Goal: Information Seeking & Learning: Check status

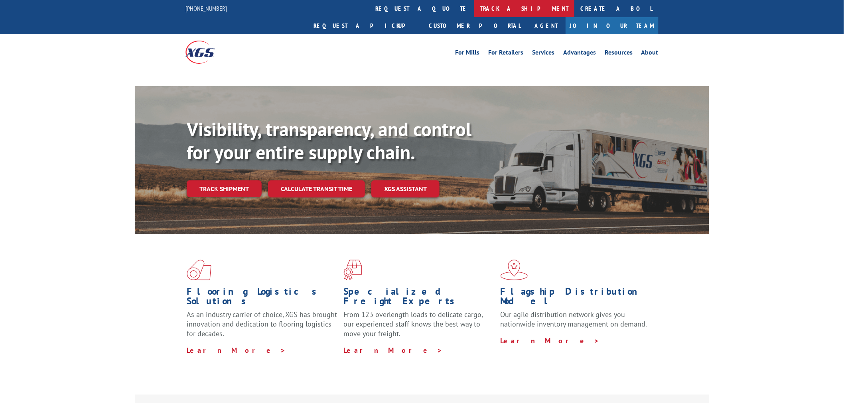
click at [474, 5] on link "track a shipment" at bounding box center [524, 8] width 100 height 17
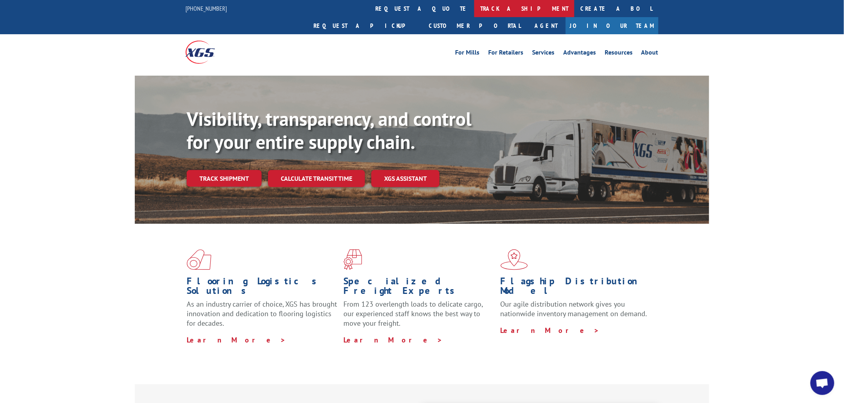
click at [474, 11] on link "track a shipment" at bounding box center [524, 8] width 100 height 17
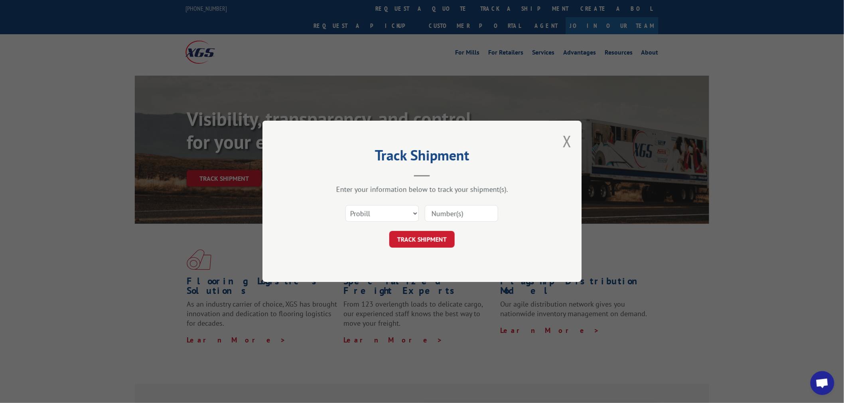
click at [437, 215] on input at bounding box center [461, 214] width 73 height 17
paste input "17521997"
type input "17521997"
click at [435, 240] on button "TRACK SHIPMENT" at bounding box center [421, 240] width 65 height 17
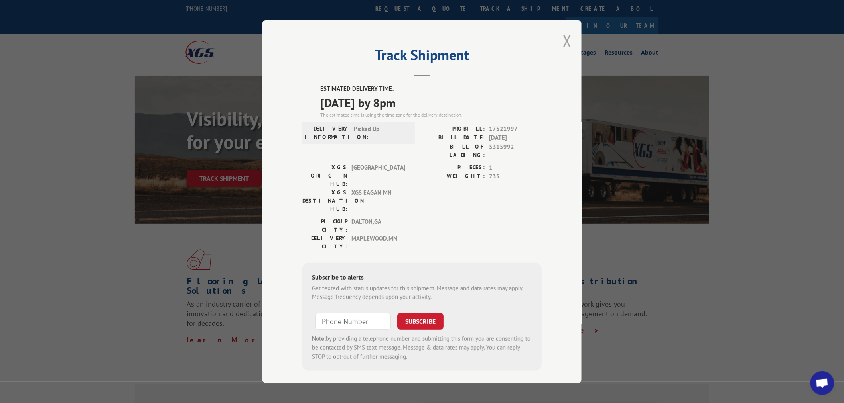
click at [568, 45] on button "Close modal" at bounding box center [567, 40] width 9 height 21
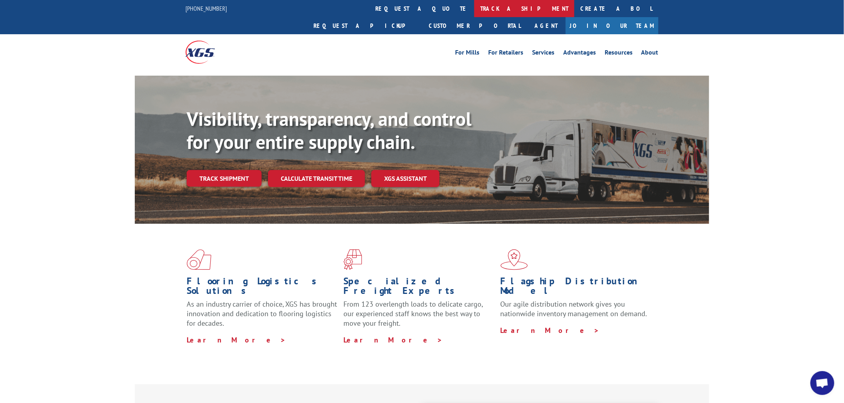
click at [474, 9] on link "track a shipment" at bounding box center [524, 8] width 100 height 17
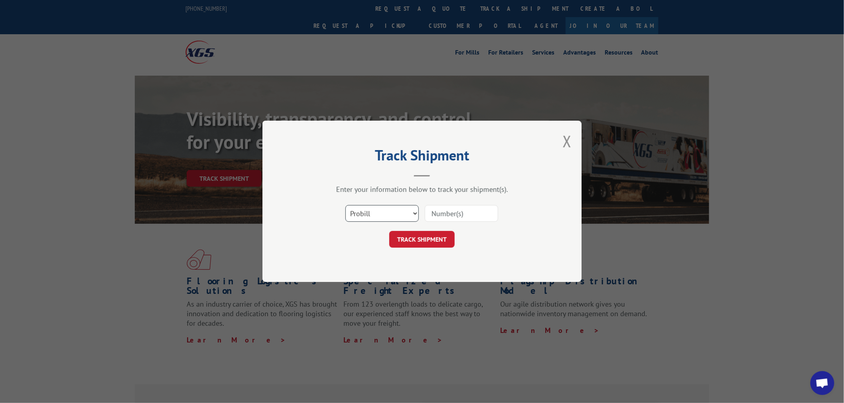
click at [399, 218] on select "Select category... Probill BOL PO" at bounding box center [381, 214] width 73 height 17
select select "bol"
click at [345, 206] on select "Select category... Probill BOL PO" at bounding box center [381, 214] width 73 height 17
click at [445, 209] on input at bounding box center [461, 214] width 73 height 17
paste input "455069"
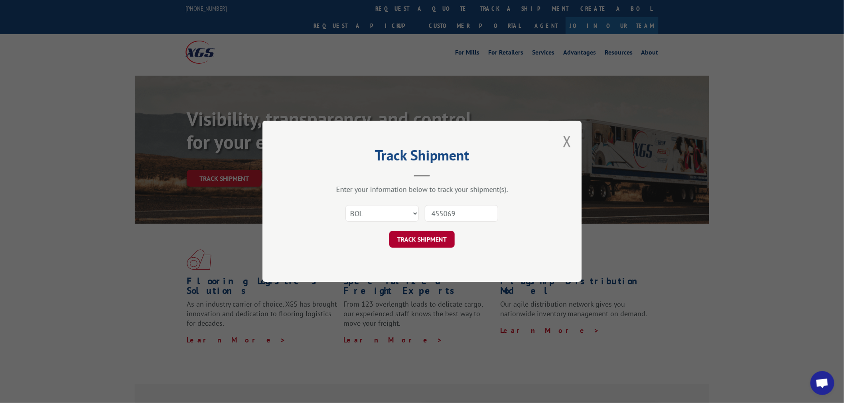
type input "455069"
click at [427, 237] on button "TRACK SHIPMENT" at bounding box center [421, 240] width 65 height 17
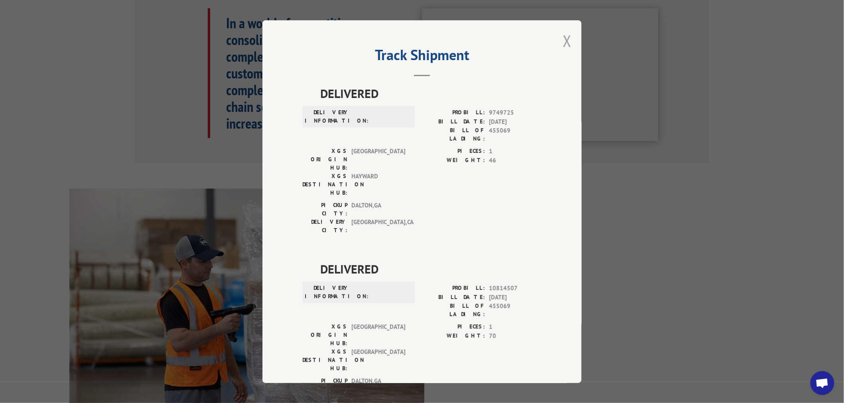
click at [565, 45] on button "Close modal" at bounding box center [567, 40] width 9 height 21
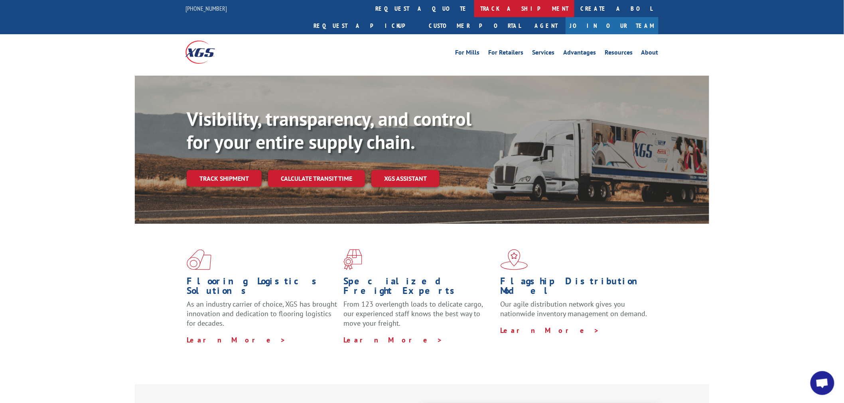
click at [474, 9] on link "track a shipment" at bounding box center [524, 8] width 100 height 17
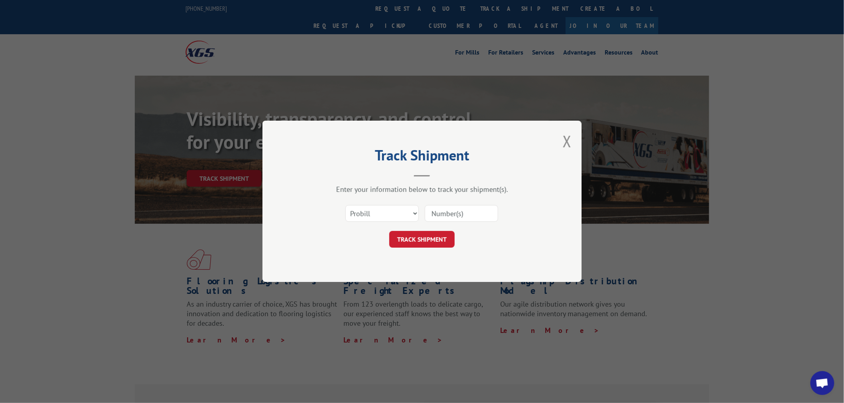
click at [457, 213] on input at bounding box center [461, 214] width 73 height 17
paste input "17517743"
type input "17517743"
click at [439, 236] on button "TRACK SHIPMENT" at bounding box center [421, 240] width 65 height 17
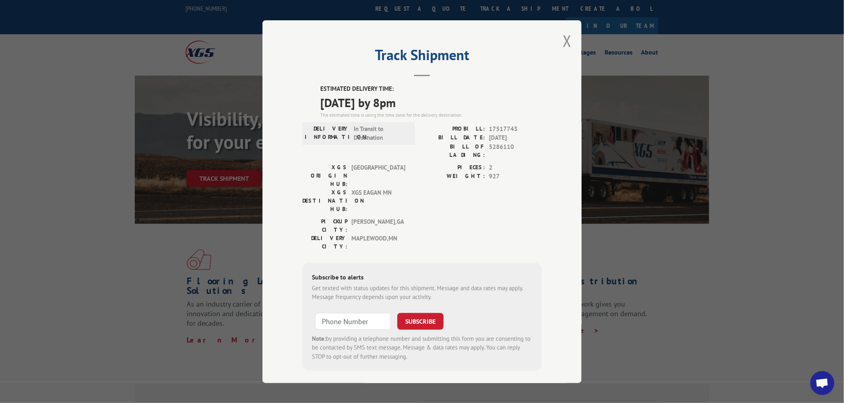
click at [573, 41] on div "Track Shipment ESTIMATED DELIVERY TIME: [DATE] by 8pm The estimated time is usi…" at bounding box center [421, 201] width 319 height 363
drag, startPoint x: 560, startPoint y: 47, endPoint x: 529, endPoint y: 48, distance: 31.1
click at [561, 47] on div "Track Shipment ESTIMATED DELIVERY TIME: [DATE] by 8pm The estimated time is usi…" at bounding box center [421, 201] width 319 height 363
click at [564, 41] on button "Close modal" at bounding box center [567, 40] width 9 height 21
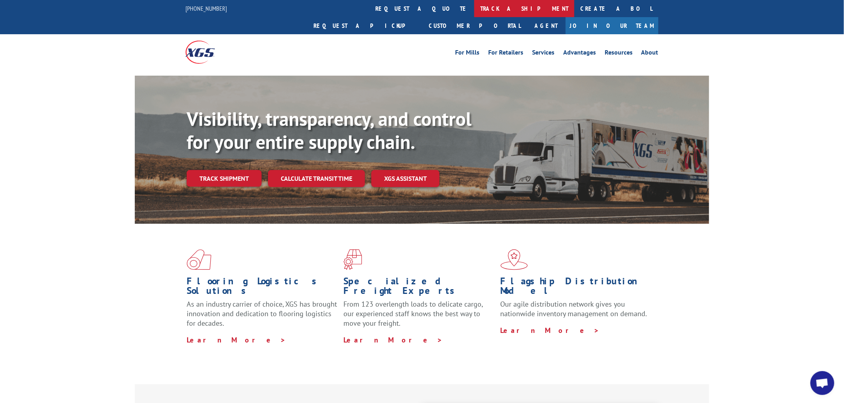
click at [474, 5] on link "track a shipment" at bounding box center [524, 8] width 100 height 17
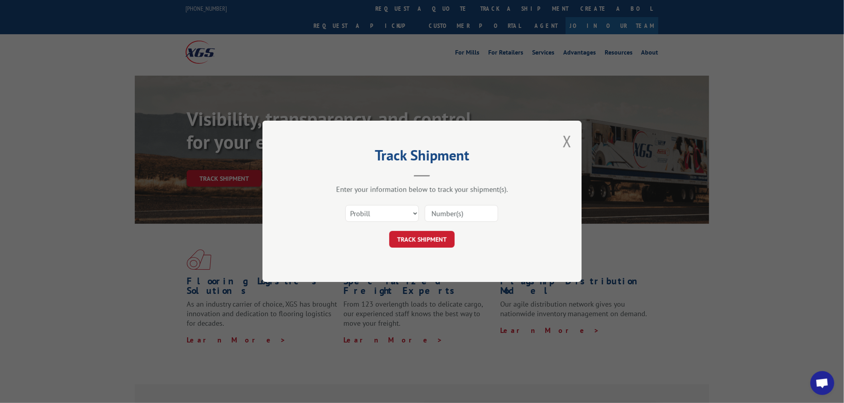
click at [450, 214] on input at bounding box center [461, 214] width 73 height 17
paste input "17472021"
type input "17472021"
click at [389, 232] on button "TRACK SHIPMENT" at bounding box center [421, 240] width 65 height 17
